Goal: Navigation & Orientation: Find specific page/section

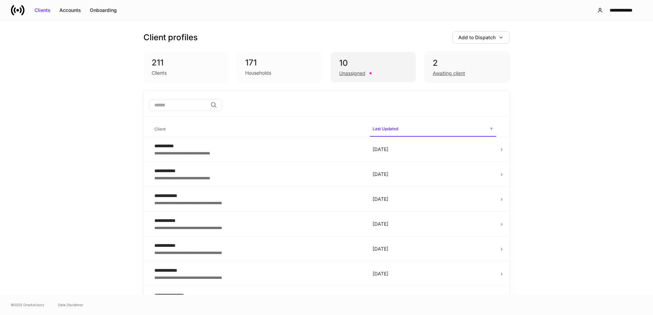
click at [385, 57] on div "10 Unassigned" at bounding box center [372, 67] width 85 height 31
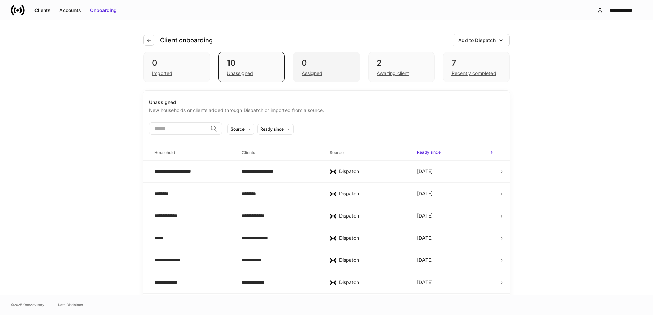
click at [325, 65] on div "0" at bounding box center [325, 63] width 49 height 11
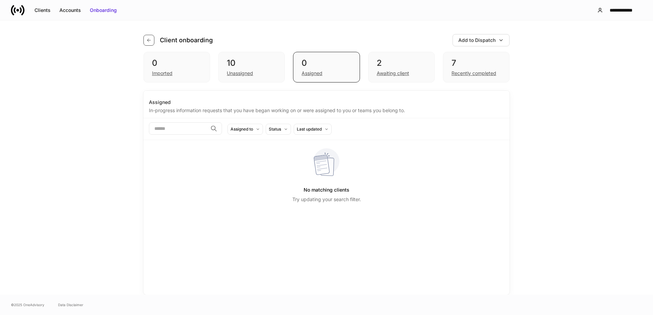
click at [150, 39] on icon "button" at bounding box center [148, 40] width 5 height 5
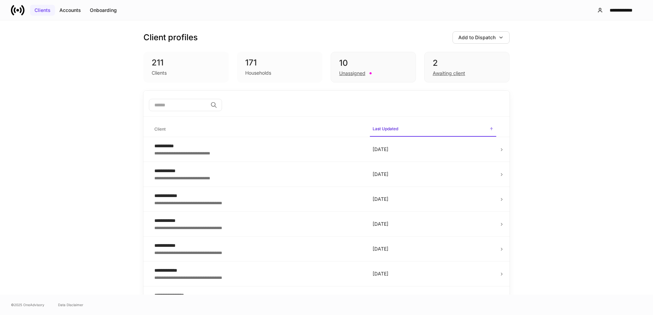
click at [43, 10] on div "Clients" at bounding box center [42, 10] width 16 height 7
click at [66, 11] on div "Accounts" at bounding box center [70, 10] width 22 height 7
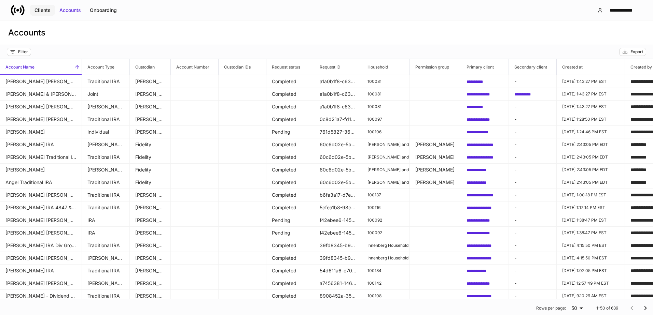
click at [43, 9] on div "Clients" at bounding box center [42, 10] width 16 height 7
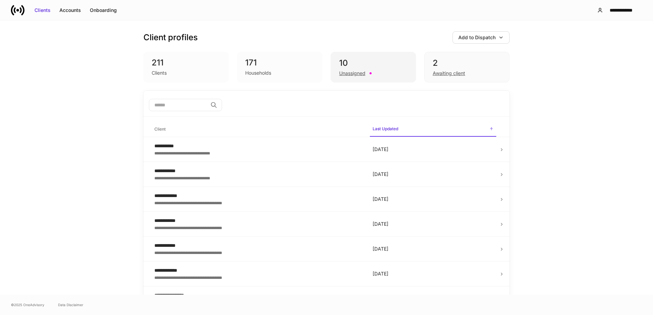
click at [371, 64] on div "10" at bounding box center [373, 63] width 68 height 11
